Goal: Find specific page/section: Find specific page/section

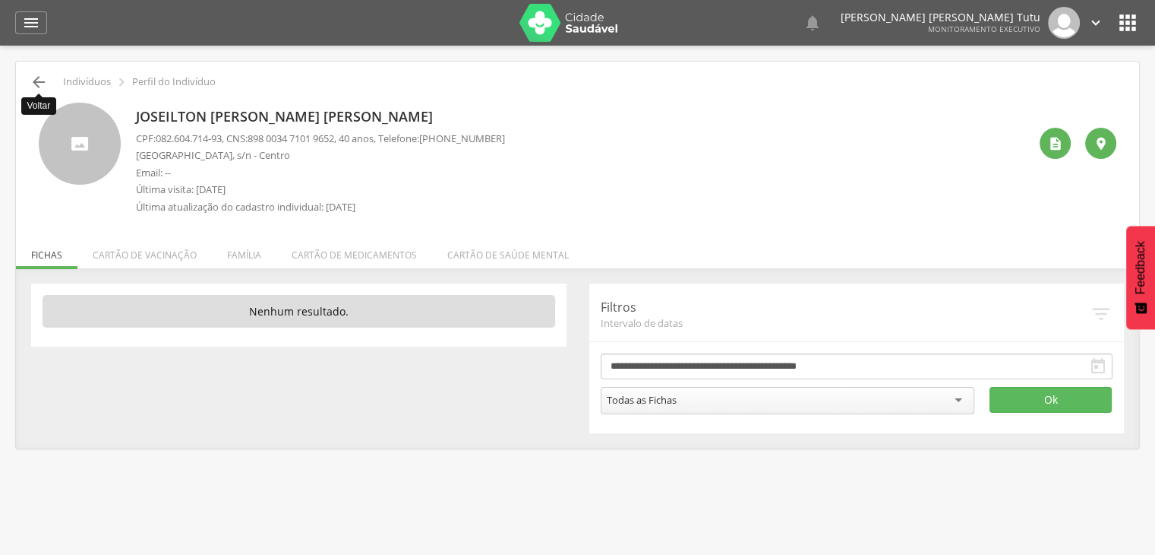
click at [44, 87] on icon "" at bounding box center [39, 82] width 18 height 18
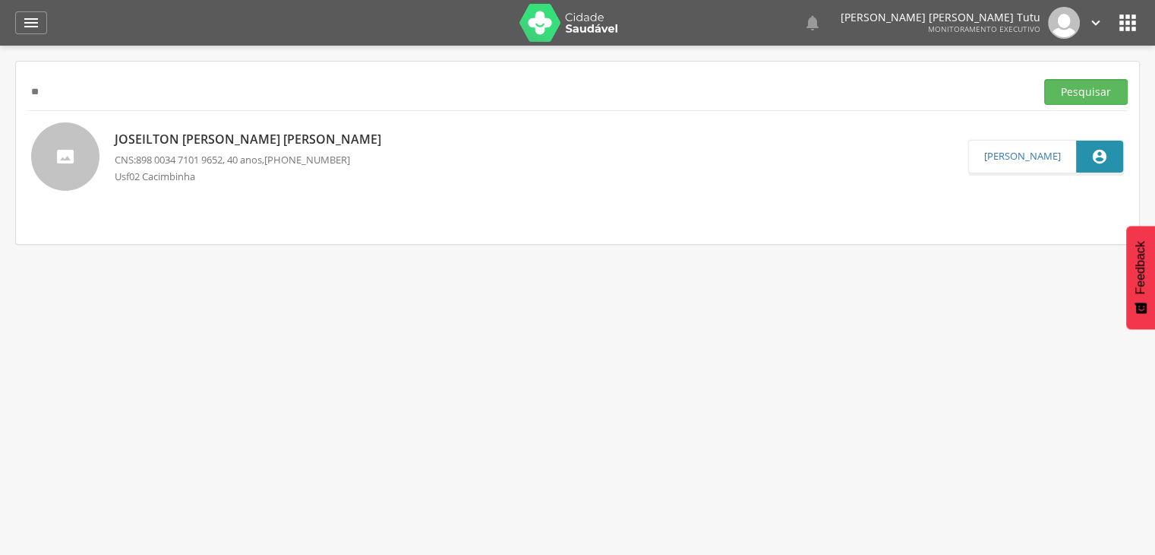
type input "*"
click at [1044, 79] on button "Pesquisar" at bounding box center [1086, 92] width 84 height 26
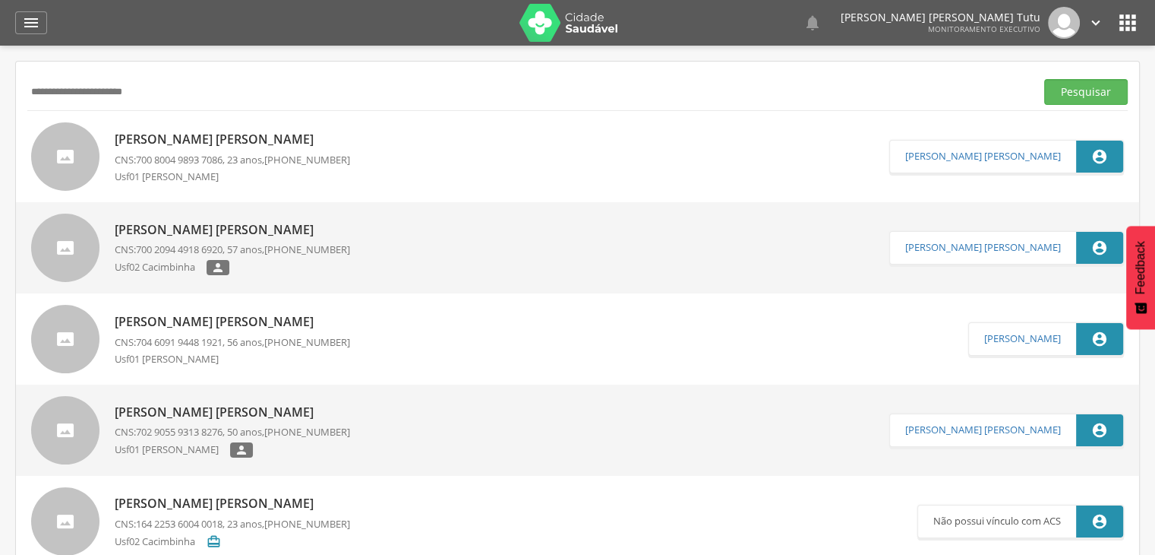
click at [256, 326] on p "[PERSON_NAME] [PERSON_NAME]" at bounding box center [232, 321] width 235 height 17
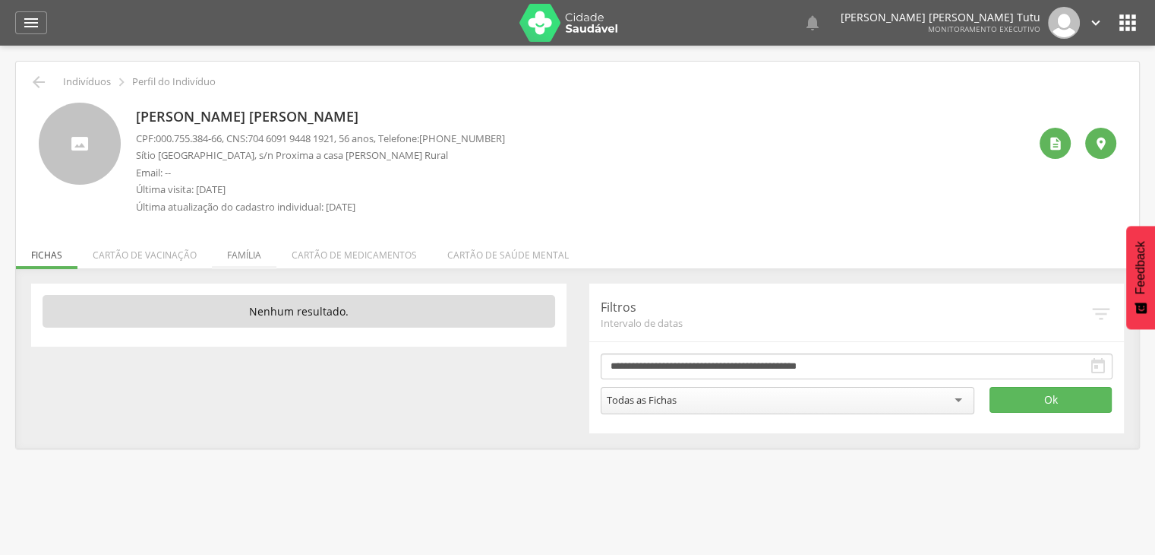
click at [251, 257] on li "Família" at bounding box center [244, 251] width 65 height 36
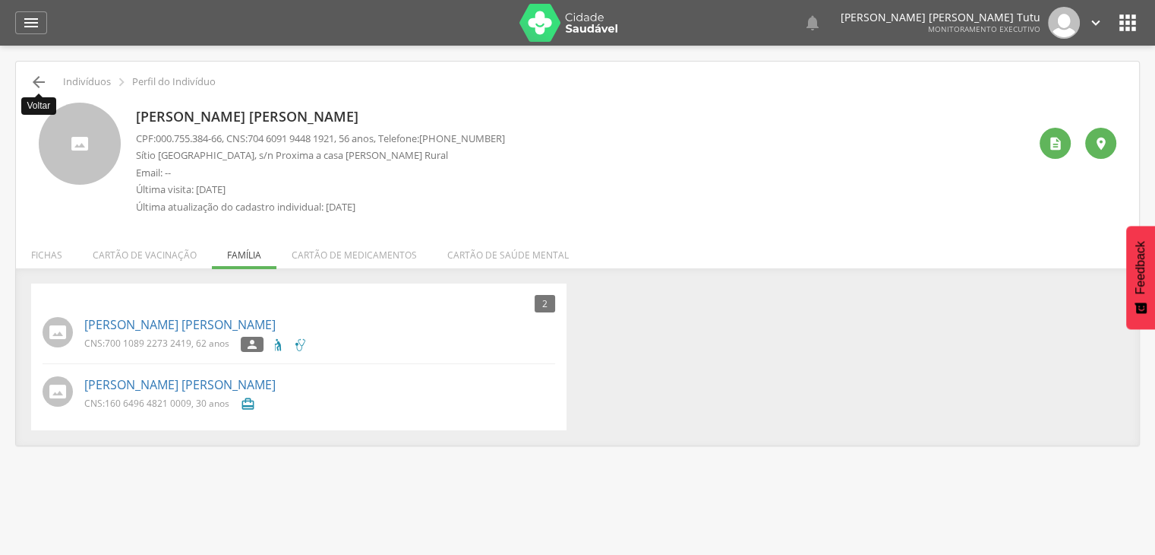
click at [35, 87] on icon "" at bounding box center [39, 82] width 18 height 18
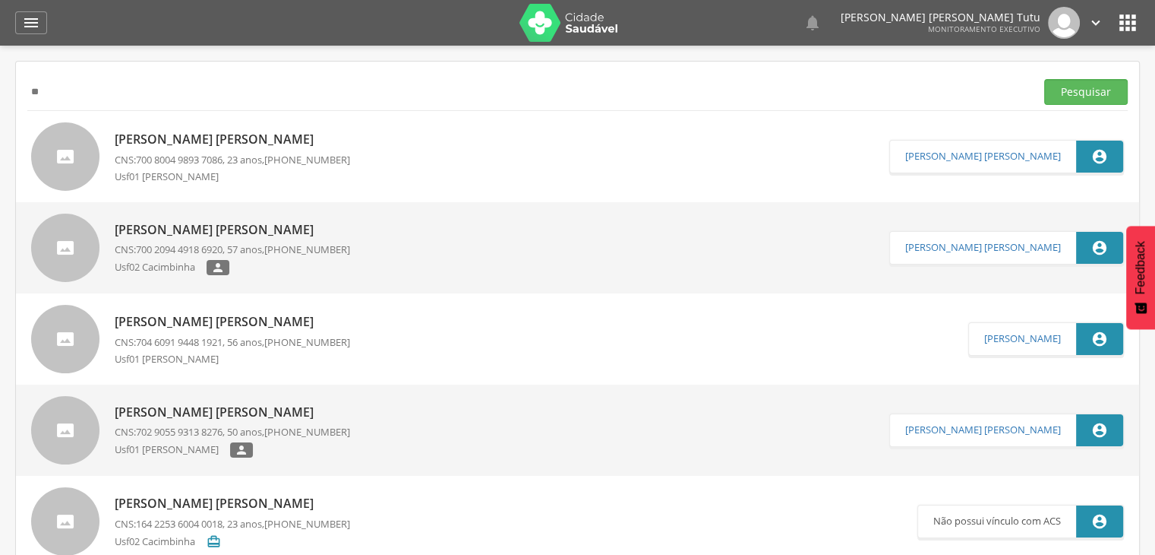
type input "*"
click at [140, 82] on input "text" at bounding box center [528, 92] width 1002 height 26
paste input "**********"
click at [1044, 79] on button "Pesquisar" at bounding box center [1086, 92] width 84 height 26
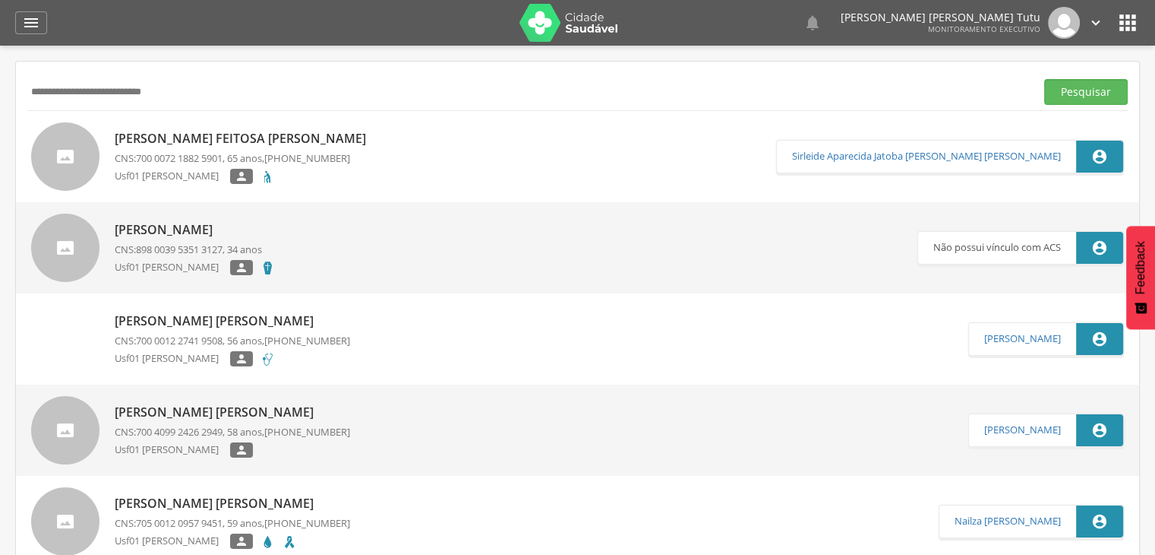
click at [216, 144] on p "[PERSON_NAME] Feitosa [PERSON_NAME]" at bounding box center [244, 138] width 259 height 17
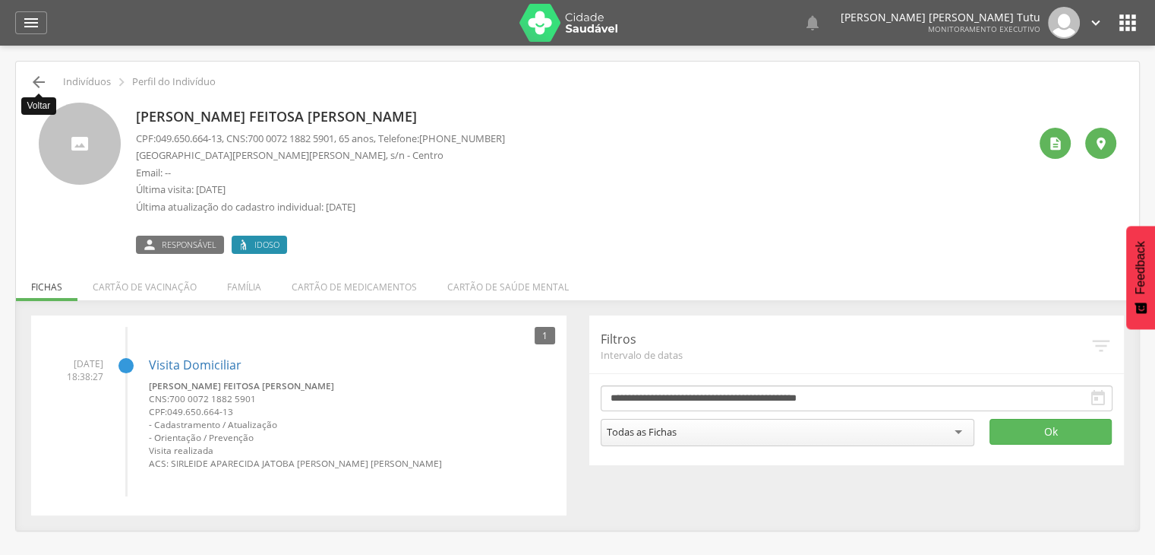
click at [34, 77] on icon "" at bounding box center [39, 82] width 18 height 18
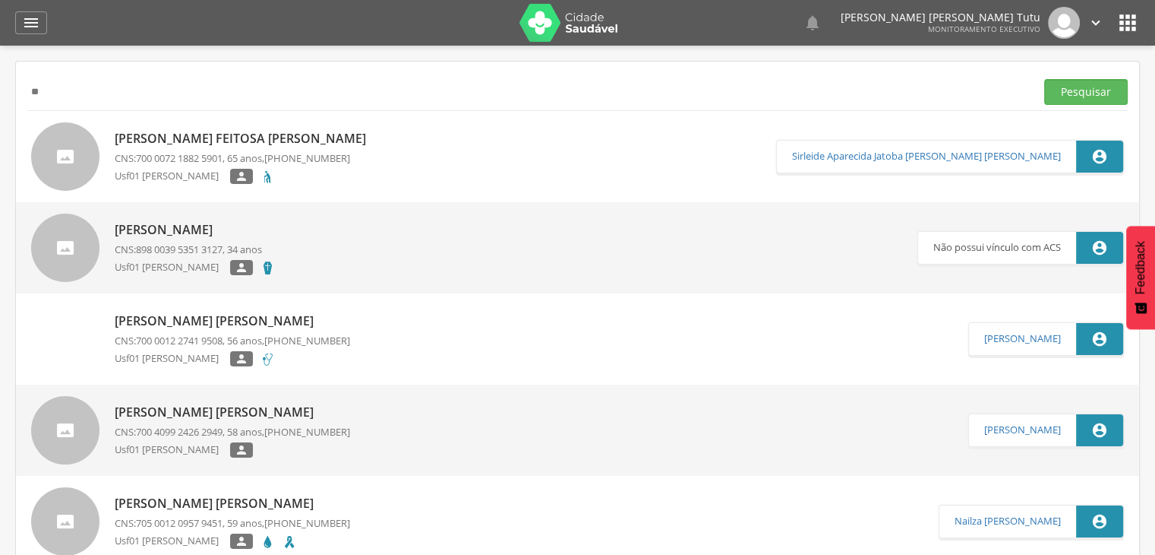
type input "*"
click at [248, 96] on input "text" at bounding box center [528, 92] width 1002 height 26
paste input "**********"
type input "**********"
click at [1044, 79] on button "Pesquisar" at bounding box center [1086, 92] width 84 height 26
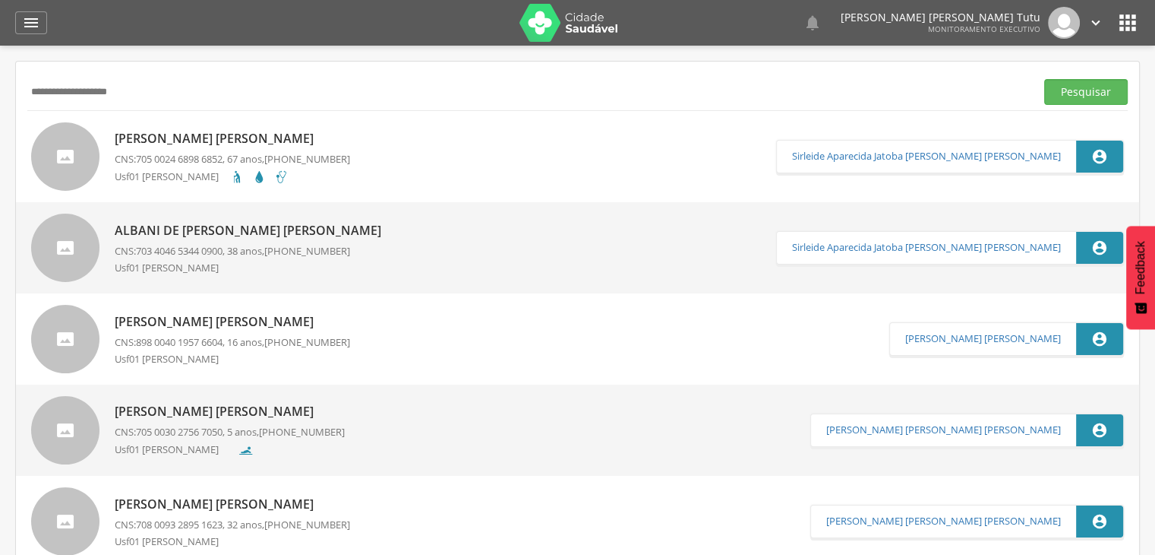
click at [227, 136] on p "[PERSON_NAME] [PERSON_NAME]" at bounding box center [232, 138] width 235 height 17
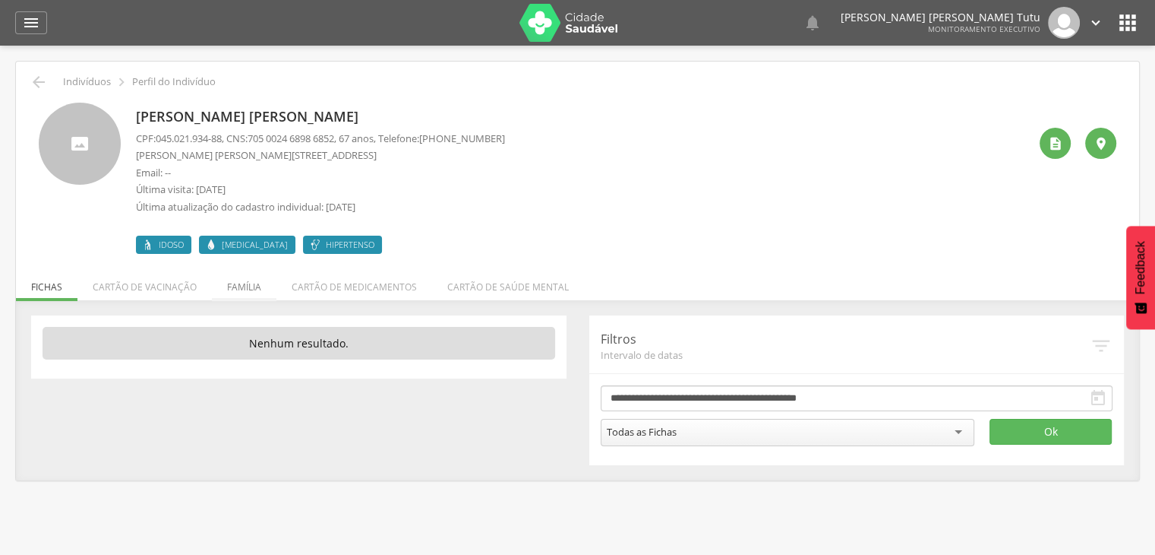
click at [243, 296] on li "Família" at bounding box center [244, 283] width 65 height 36
